Goal: Task Accomplishment & Management: Complete application form

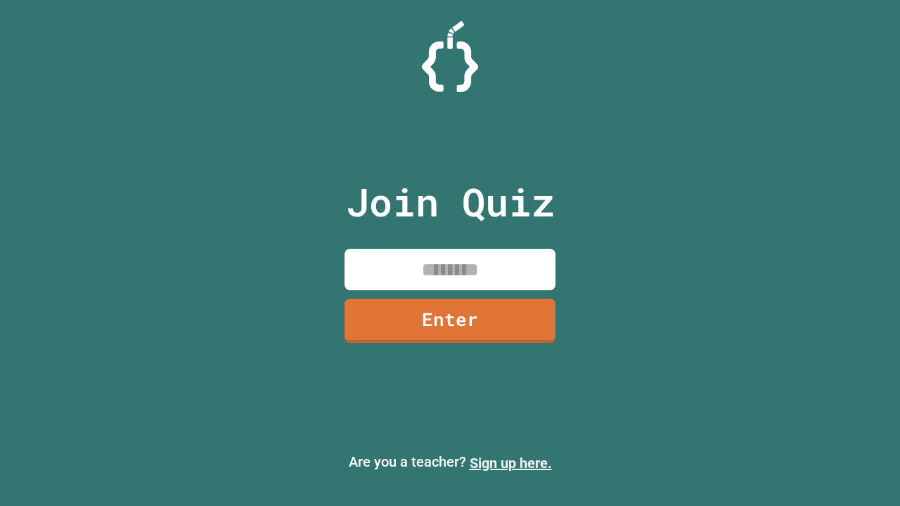
click at [510, 463] on link "Sign up here." at bounding box center [511, 463] width 82 height 17
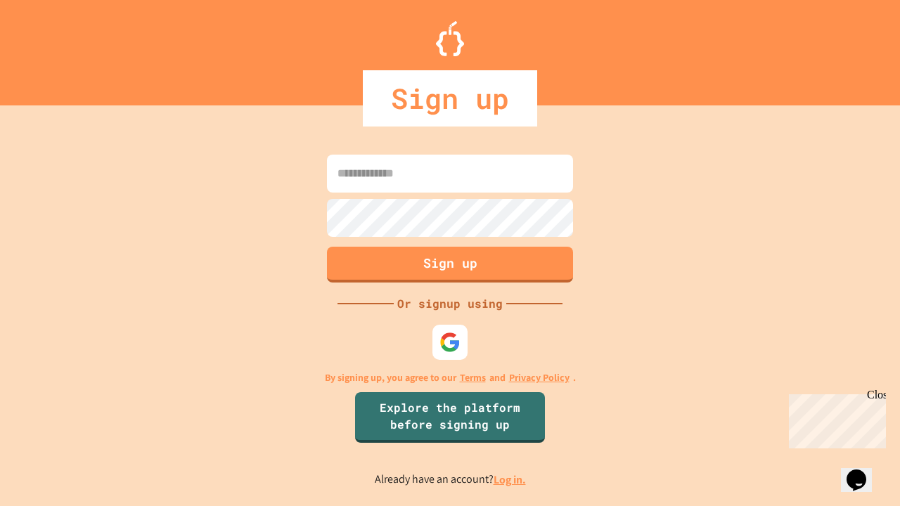
click at [510, 479] on link "Log in." at bounding box center [510, 479] width 32 height 15
